Goal: Register for event/course

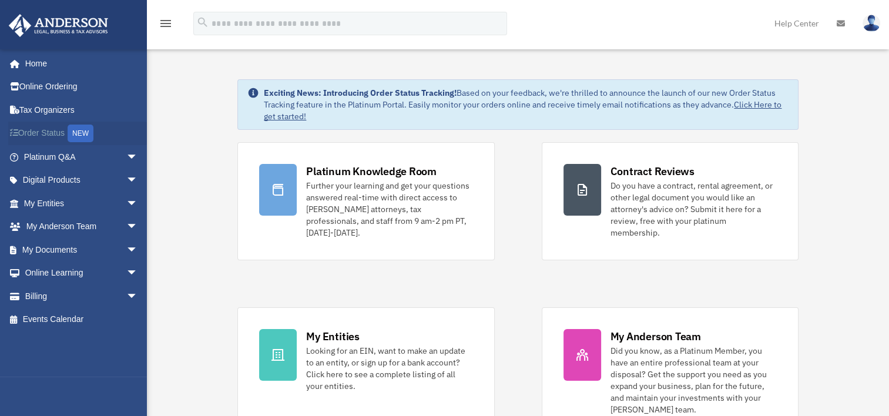
click at [45, 139] on link "Order Status NEW" at bounding box center [82, 134] width 148 height 24
click at [59, 155] on link "Platinum Q&A arrow_drop_down" at bounding box center [82, 157] width 148 height 24
click at [58, 198] on link "My Entities arrow_drop_down" at bounding box center [82, 204] width 148 height 24
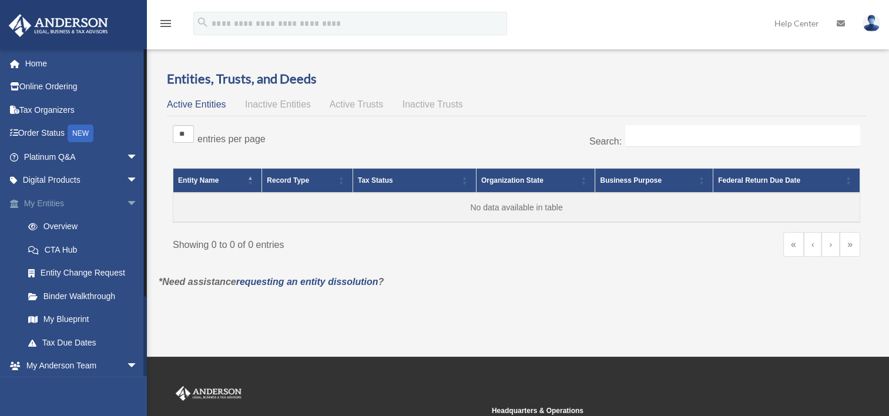
click at [126, 204] on span "arrow_drop_down" at bounding box center [138, 204] width 24 height 24
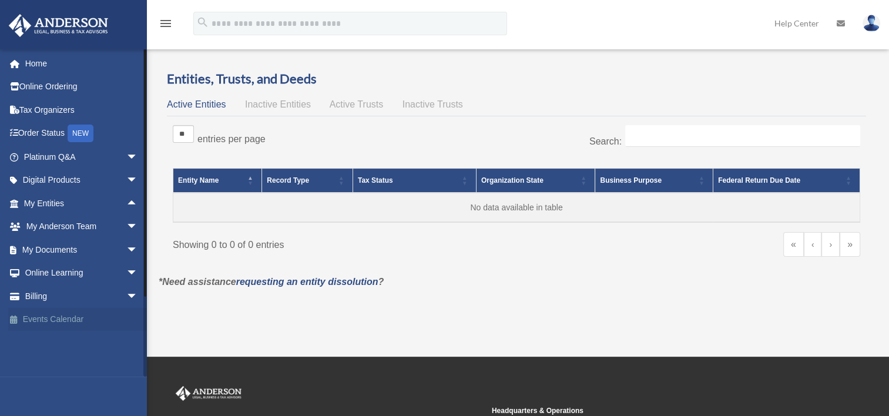
click at [61, 320] on link "Events Calendar" at bounding box center [82, 320] width 148 height 24
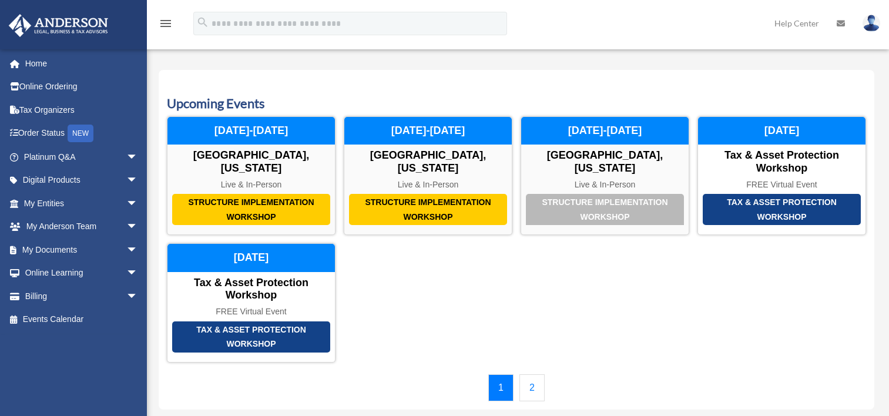
click at [53, 323] on link "Events Calendar" at bounding box center [79, 320] width 142 height 24
click at [537, 384] on link "2" at bounding box center [532, 387] width 25 height 27
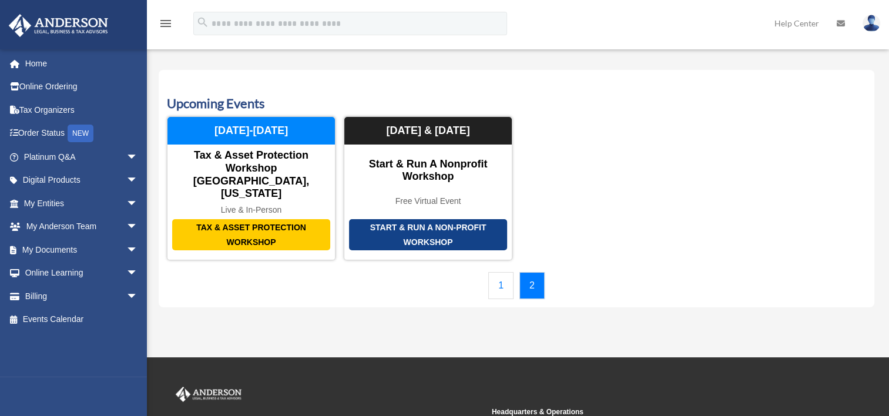
click at [500, 272] on link "1" at bounding box center [501, 285] width 25 height 27
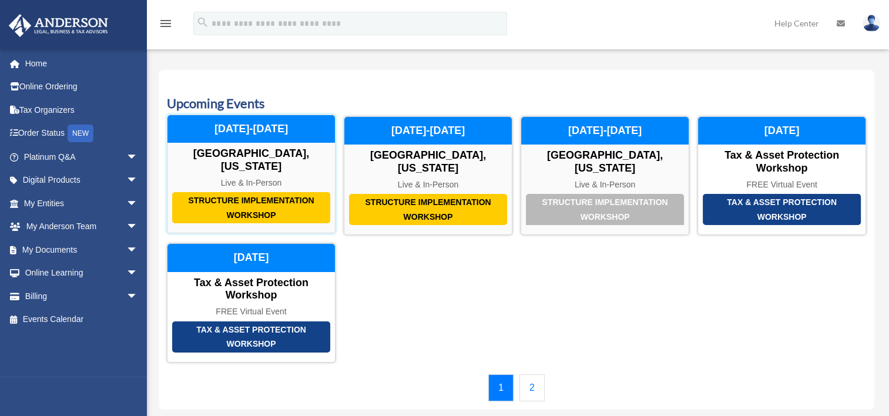
click at [245, 206] on div "Structure Implementation Workshop" at bounding box center [251, 207] width 158 height 31
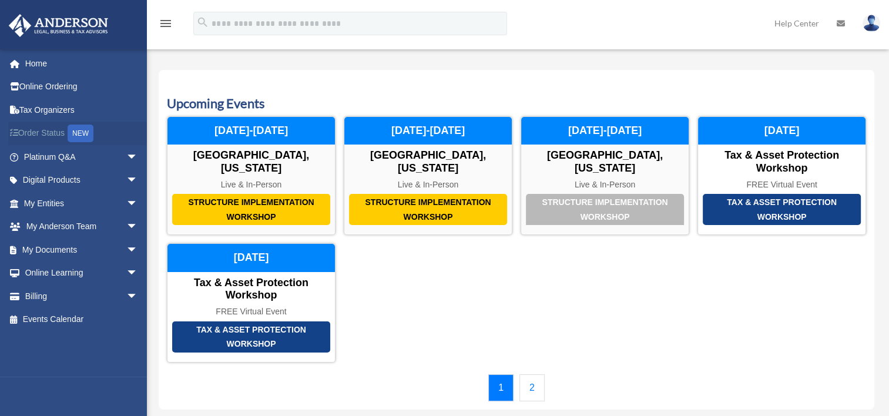
click at [50, 132] on link "Order Status NEW" at bounding box center [82, 134] width 148 height 24
